Goal: Task Accomplishment & Management: Use online tool/utility

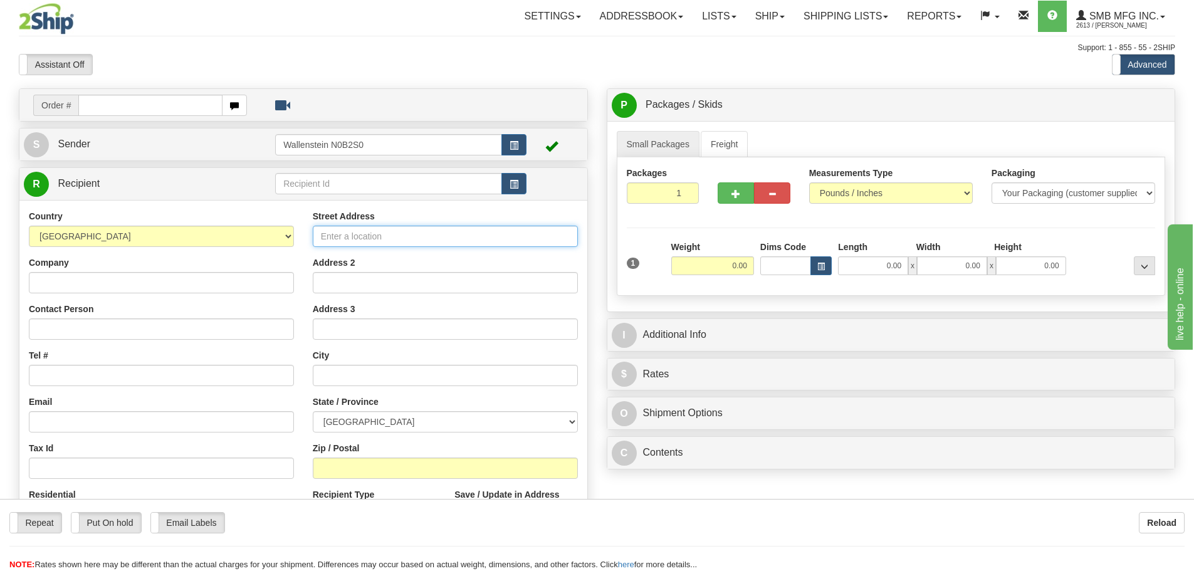
click at [335, 236] on input "Street Address" at bounding box center [445, 236] width 265 height 21
type input "[STREET_ADDRESS][PERSON_NAME]"
type input "Markham"
select select "ON"
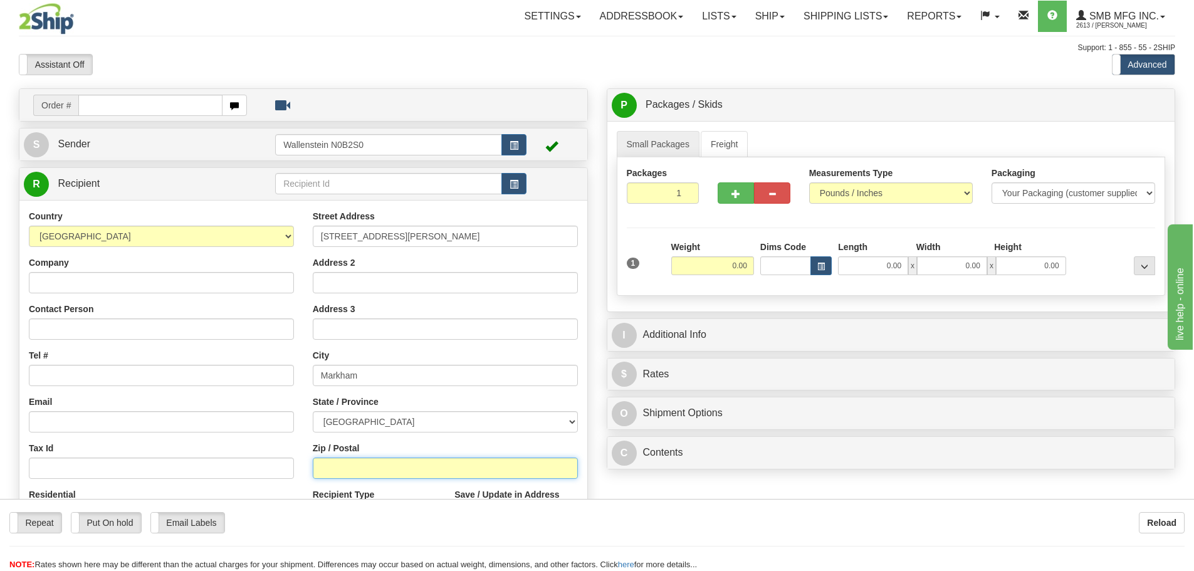
type input "L6G 1B5"
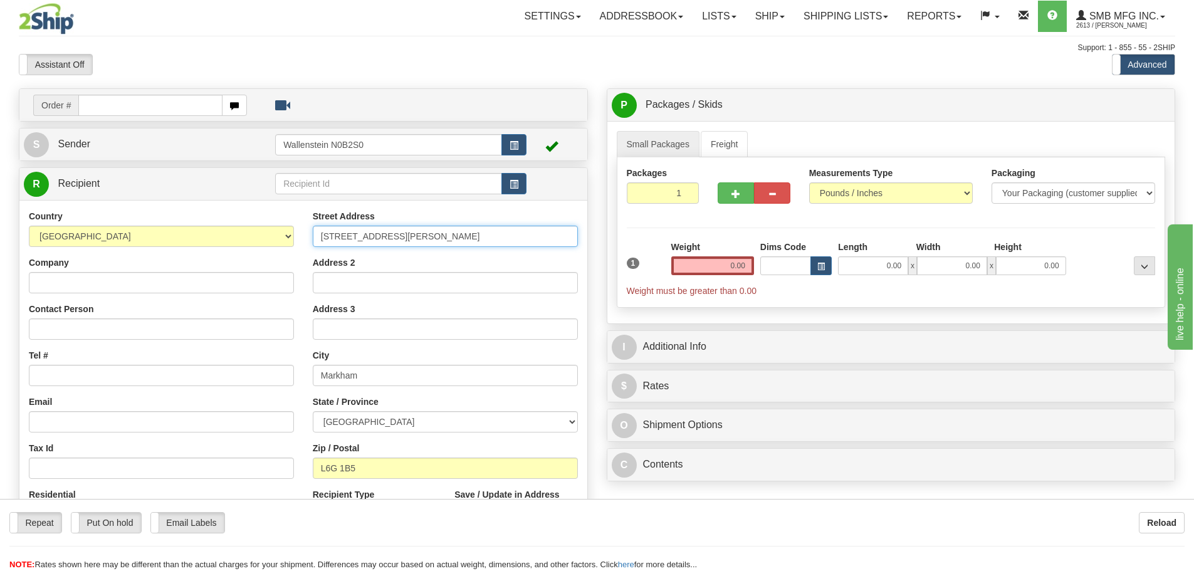
drag, startPoint x: 399, startPoint y: 234, endPoint x: 293, endPoint y: 234, distance: 105.9
click at [293, 234] on div "Country [GEOGRAPHIC_DATA] [GEOGRAPHIC_DATA] [GEOGRAPHIC_DATA] [GEOGRAPHIC_DATA]…" at bounding box center [303, 378] width 568 height 337
type input "[STREET_ADDRESS]"
drag, startPoint x: 399, startPoint y: 374, endPoint x: 287, endPoint y: 382, distance: 111.8
click at [287, 382] on div "Country [GEOGRAPHIC_DATA] [GEOGRAPHIC_DATA] [GEOGRAPHIC_DATA] [GEOGRAPHIC_DATA]…" at bounding box center [303, 378] width 568 height 337
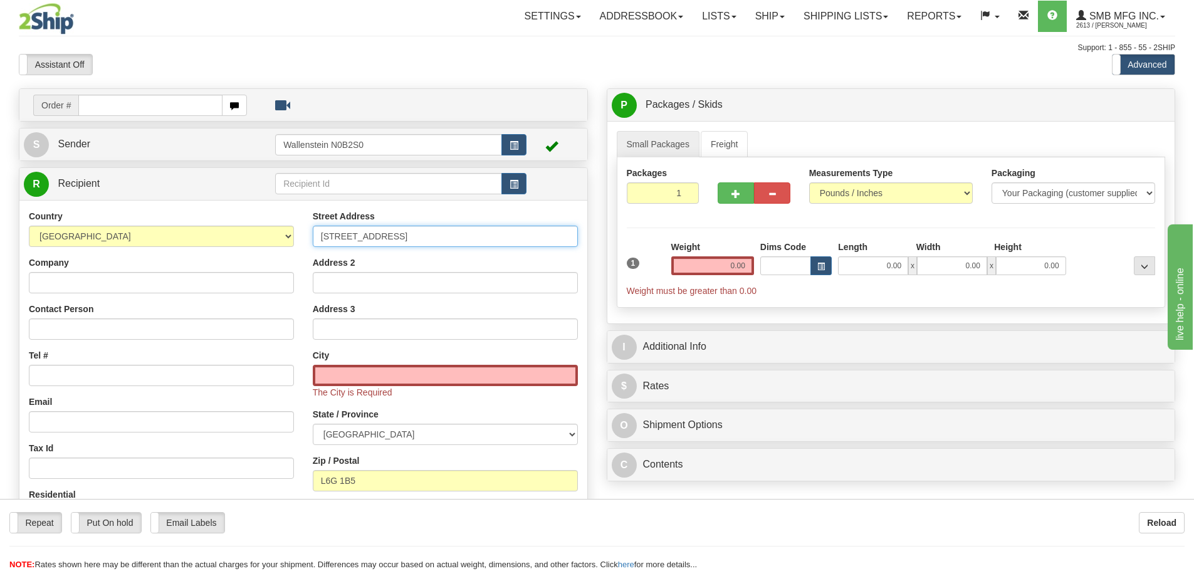
drag, startPoint x: 433, startPoint y: 235, endPoint x: 278, endPoint y: 223, distance: 155.3
click at [278, 223] on div "Country [GEOGRAPHIC_DATA] [GEOGRAPHIC_DATA] [GEOGRAPHIC_DATA] [GEOGRAPHIC_DATA]…" at bounding box center [303, 385] width 568 height 350
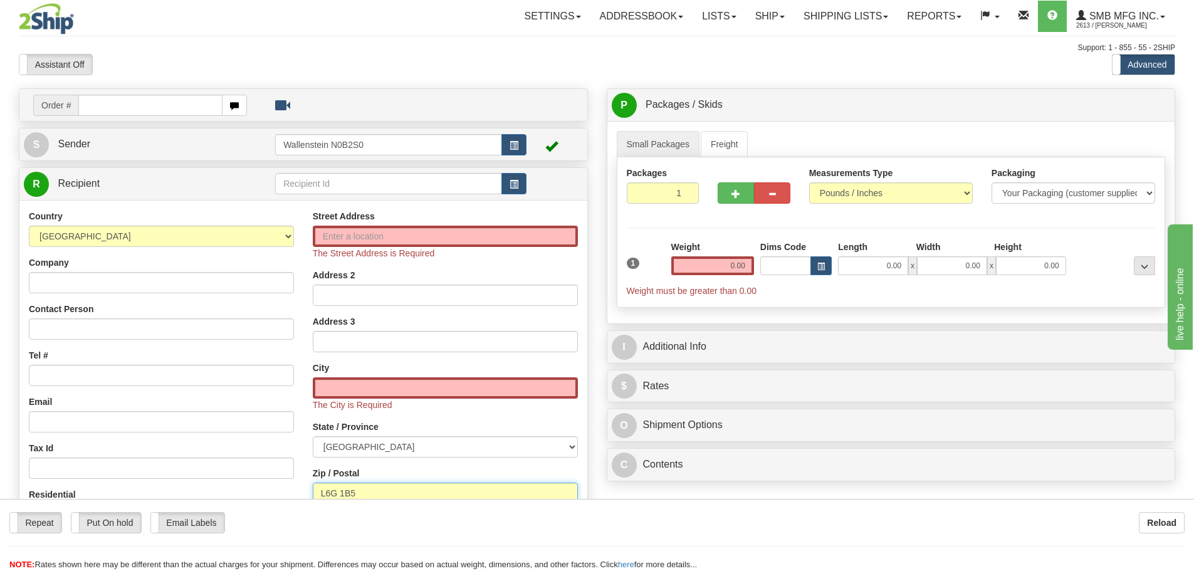
drag, startPoint x: 371, startPoint y: 490, endPoint x: 293, endPoint y: 492, distance: 77.8
click at [295, 493] on div "Country [GEOGRAPHIC_DATA] [GEOGRAPHIC_DATA] [GEOGRAPHIC_DATA] [GEOGRAPHIC_DATA]…" at bounding box center [303, 391] width 568 height 362
click at [368, 239] on input "Street Address" at bounding box center [445, 236] width 265 height 21
type input "[STREET_ADDRESS]"
type input "[GEOGRAPHIC_DATA]"
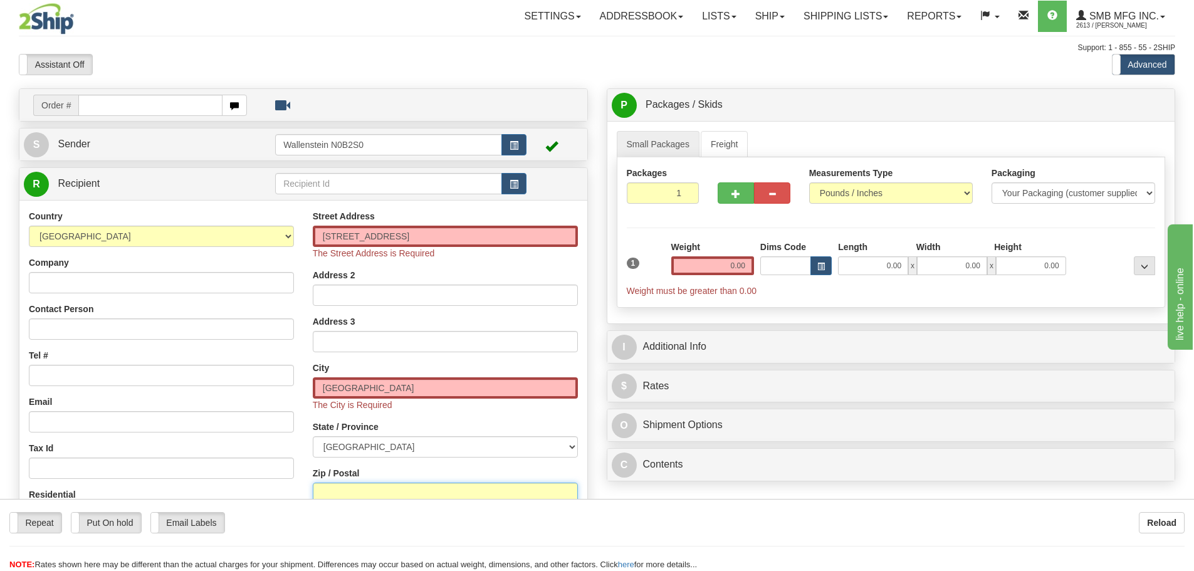
type input "L4K 5V4"
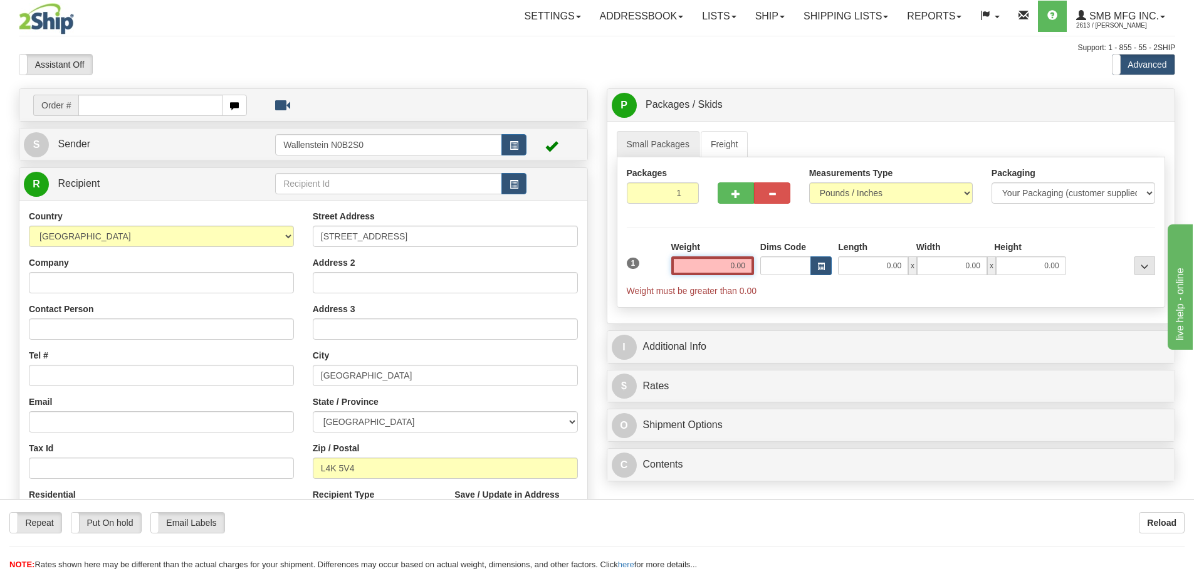
click at [713, 268] on input "0.00" at bounding box center [712, 265] width 83 height 19
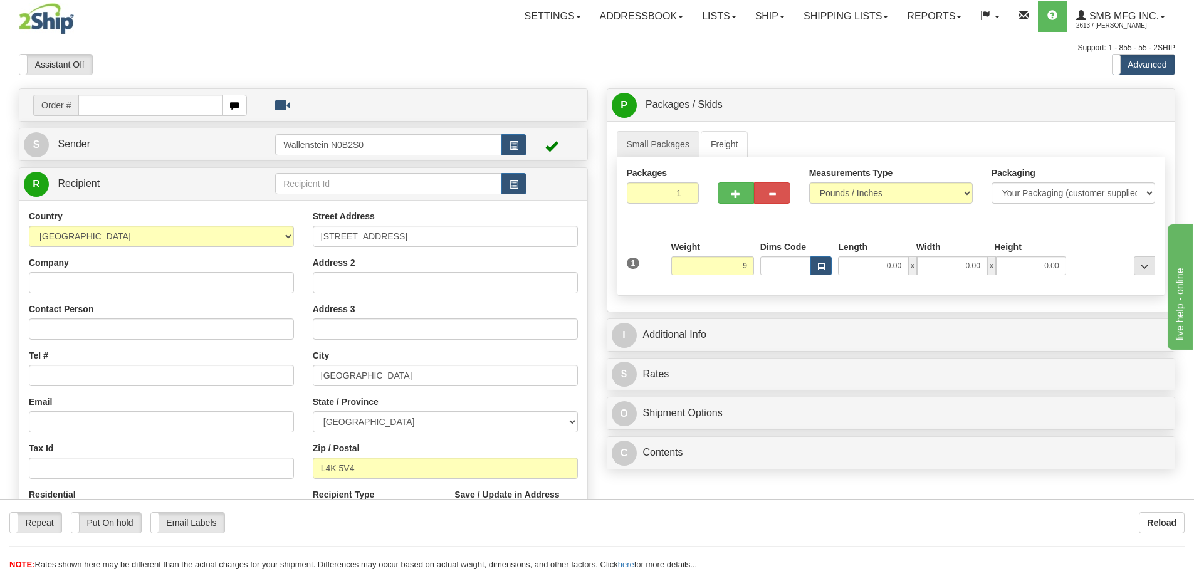
type input "9.00"
click at [775, 293] on div "Packages 1 1 Measurements Type" at bounding box center [891, 226] width 549 height 139
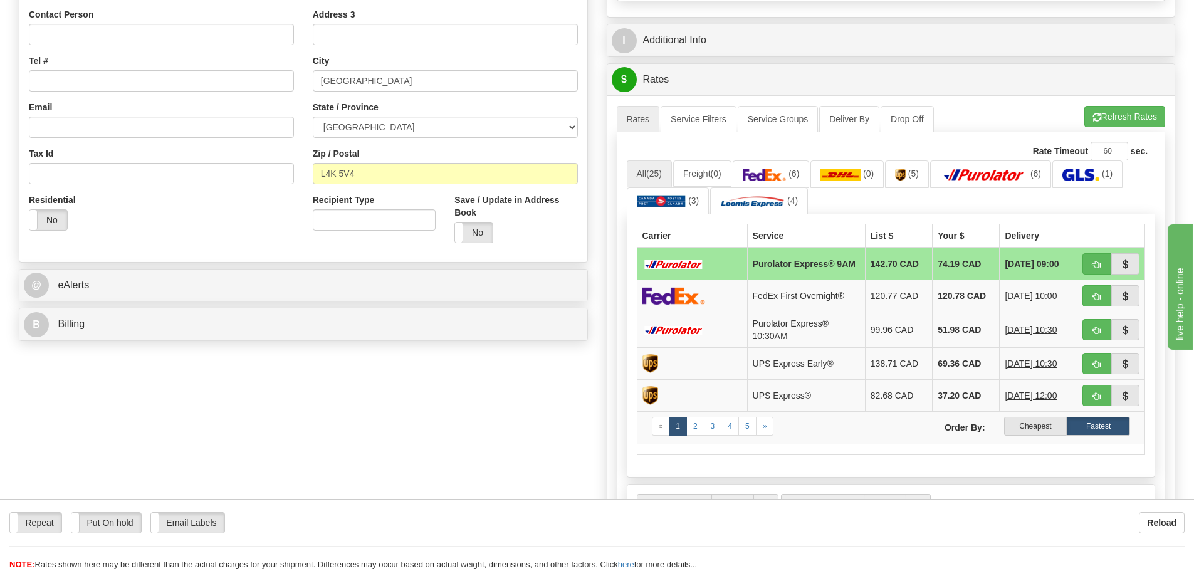
scroll to position [313, 0]
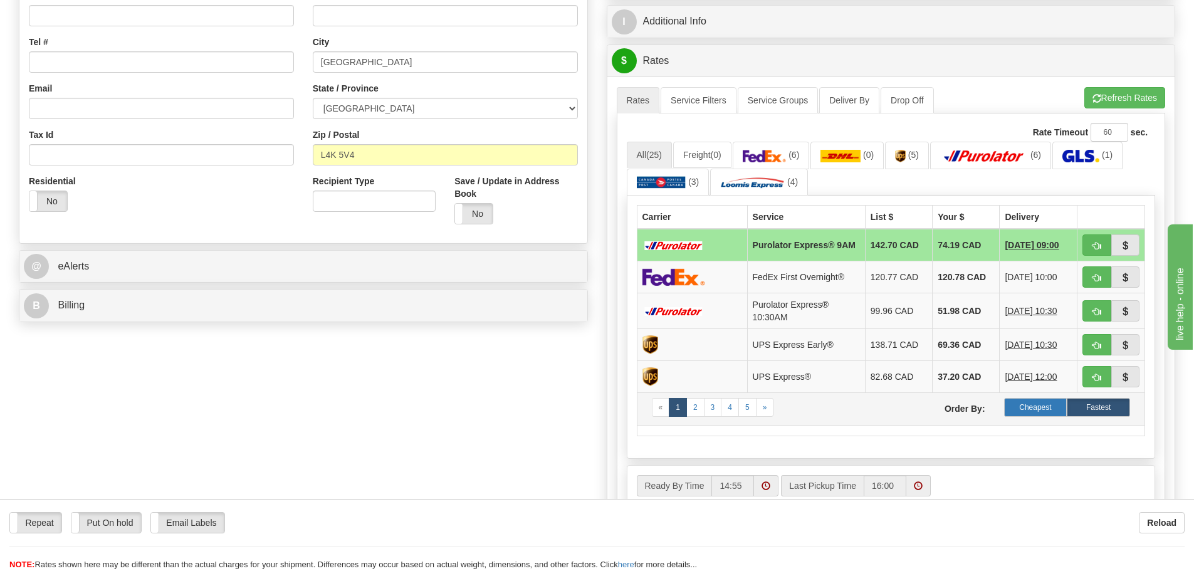
click at [1031, 411] on label "Cheapest" at bounding box center [1035, 407] width 63 height 19
